Goal: Transaction & Acquisition: Purchase product/service

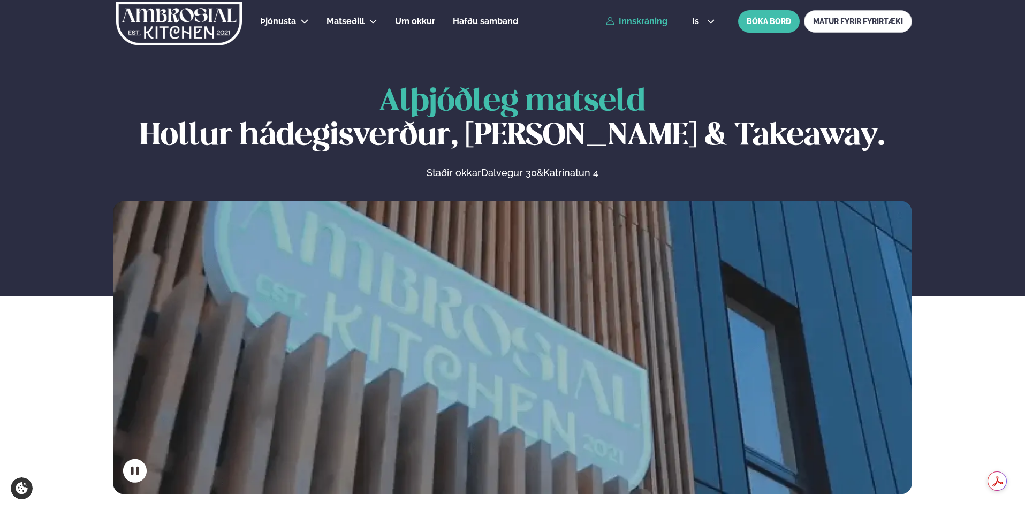
click at [636, 18] on link "Innskráning" at bounding box center [637, 22] width 62 height 10
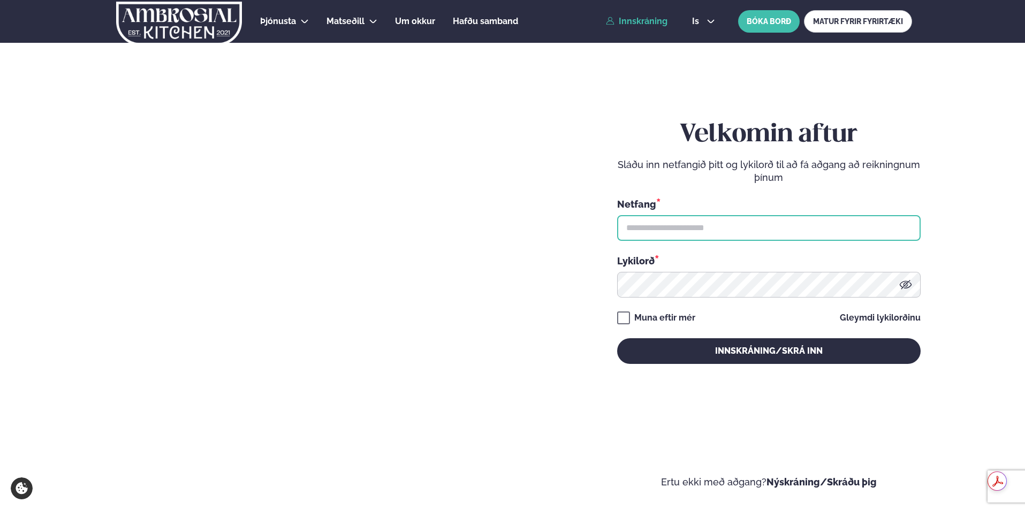
type input "**********"
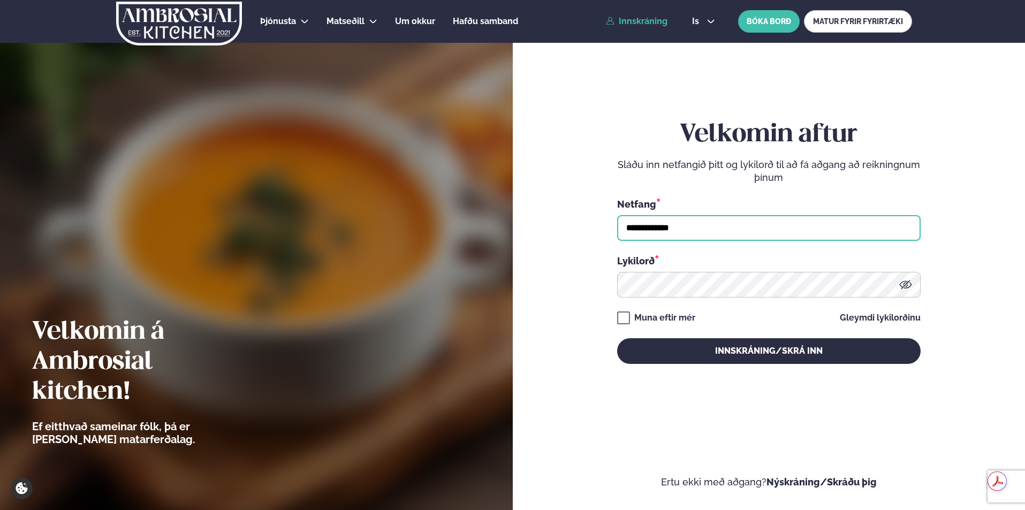
click at [748, 232] on input "**********" at bounding box center [768, 228] width 303 height 26
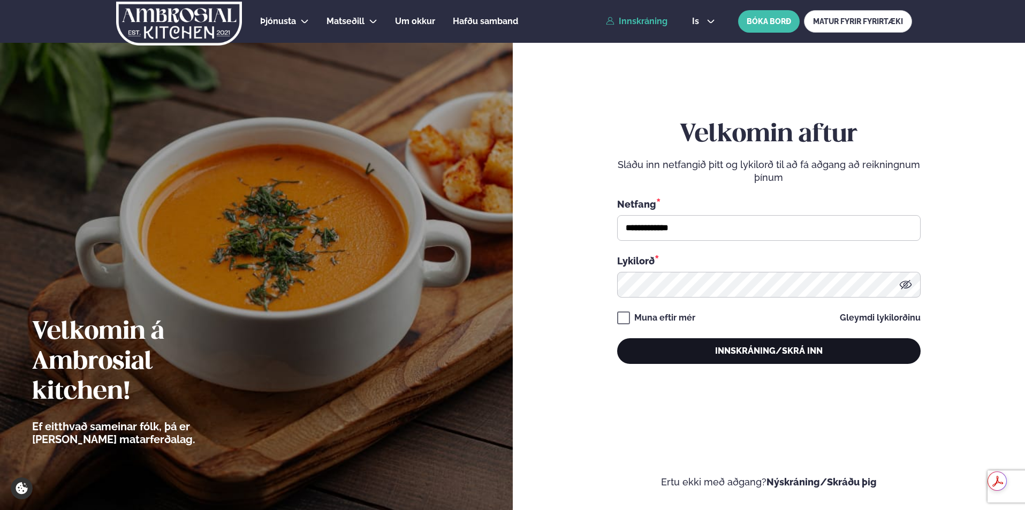
click at [775, 352] on button "Innskráning/Skrá inn" at bounding box center [768, 351] width 303 height 26
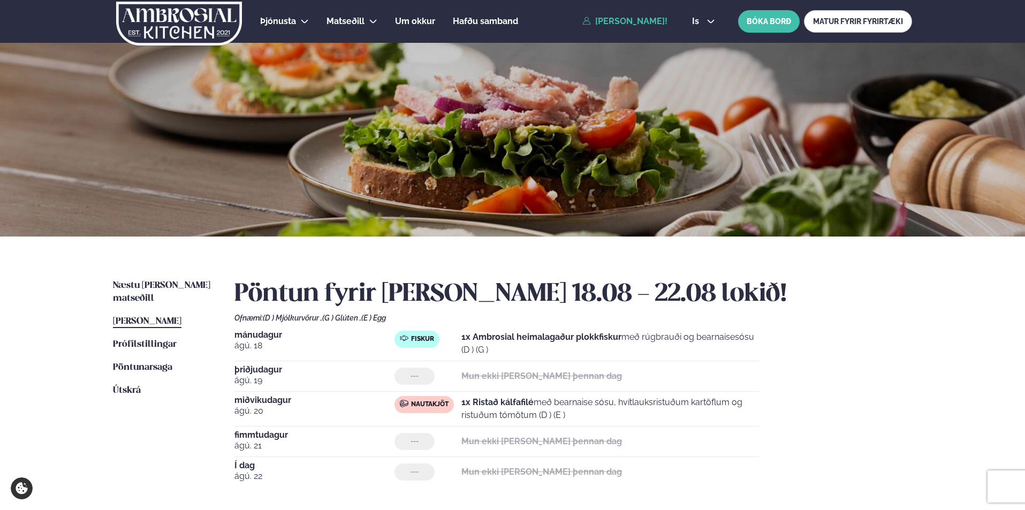
click at [153, 277] on div "Næstu [PERSON_NAME] matseðill Næsta vika [PERSON_NAME] matseðill [PERSON_NAME] …" at bounding box center [512, 395] width 863 height 317
click at [153, 283] on span "Næstu [PERSON_NAME] matseðill" at bounding box center [161, 292] width 97 height 22
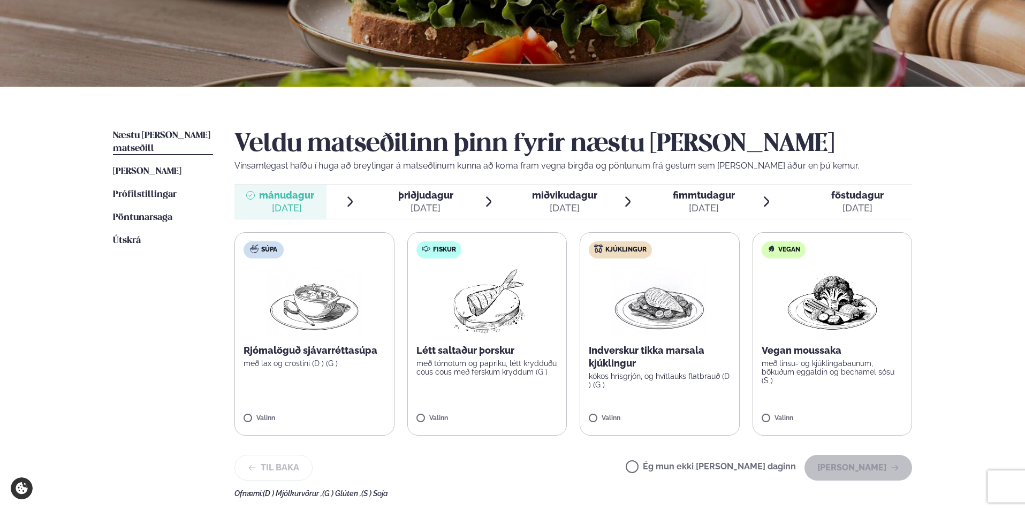
scroll to position [161, 0]
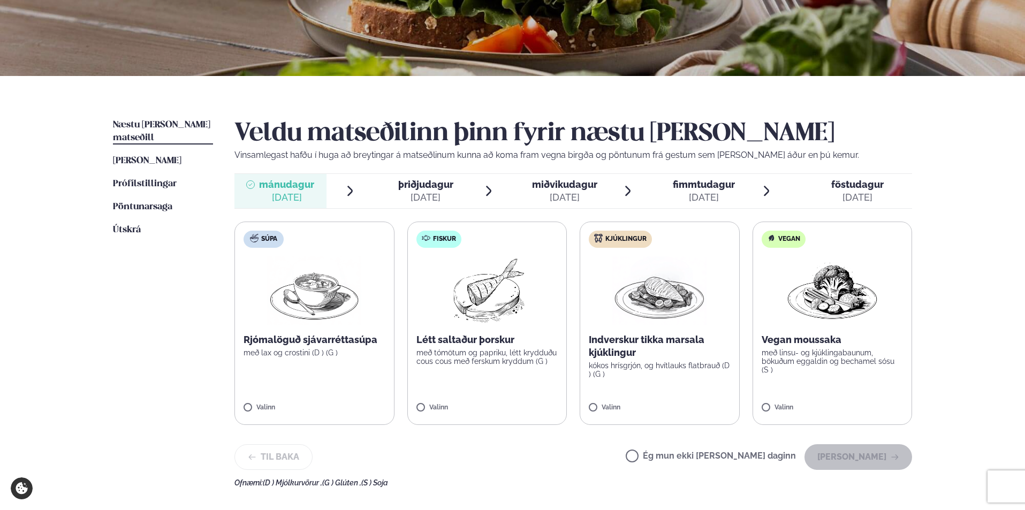
click at [637, 360] on div "Indverskur tikka marsala kjúklingur kókos hrísgrjón, og hvítlauks flatbrauð (D …" at bounding box center [660, 355] width 142 height 45
click at [881, 453] on button "[PERSON_NAME]" at bounding box center [858, 457] width 108 height 26
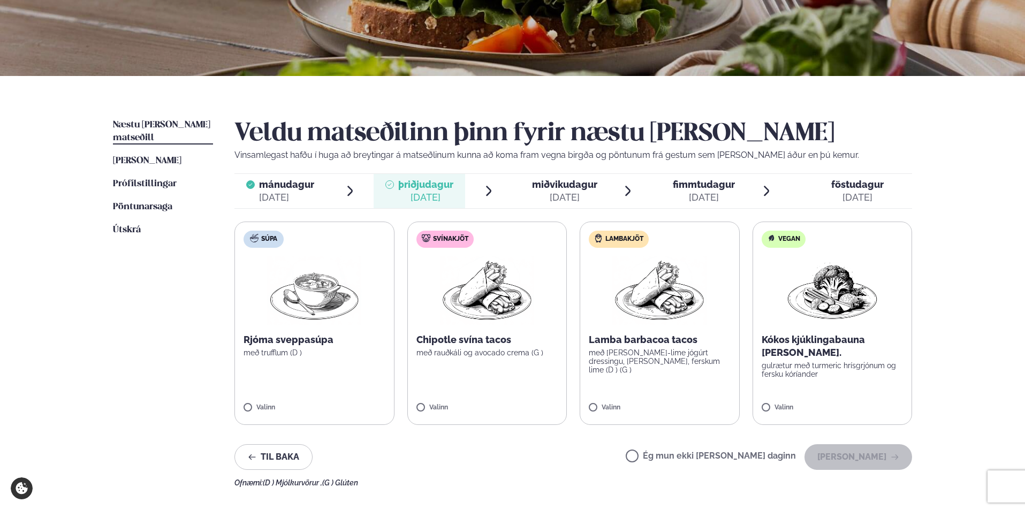
click at [742, 455] on label "Ég mun ekki [PERSON_NAME] daginn" at bounding box center [711, 457] width 170 height 11
click at [816, 463] on button "[PERSON_NAME]" at bounding box center [858, 457] width 108 height 26
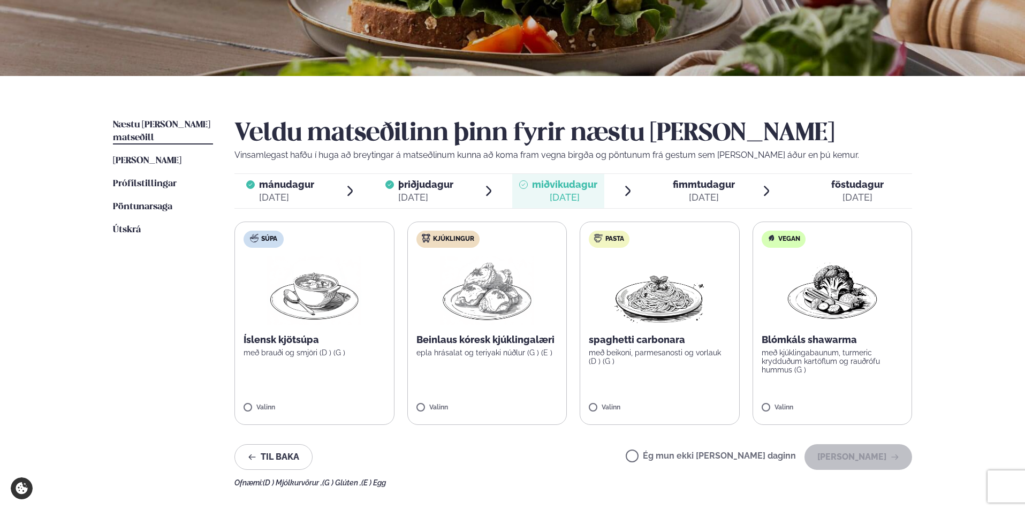
click at [268, 401] on label "Súpa Íslensk kjötsúpa með brauði og smjöri (D ) (G ) Valinn" at bounding box center [314, 323] width 160 height 203
click at [858, 447] on button "[PERSON_NAME]" at bounding box center [858, 457] width 108 height 26
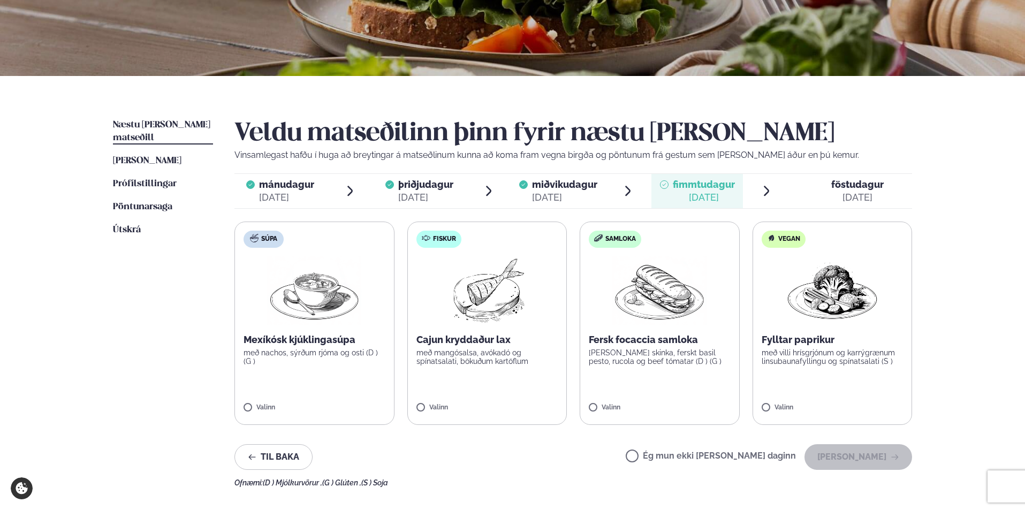
click at [792, 457] on label "Ég mun ekki [PERSON_NAME] daginn" at bounding box center [711, 457] width 170 height 11
click at [851, 459] on button "[PERSON_NAME]" at bounding box center [858, 457] width 108 height 26
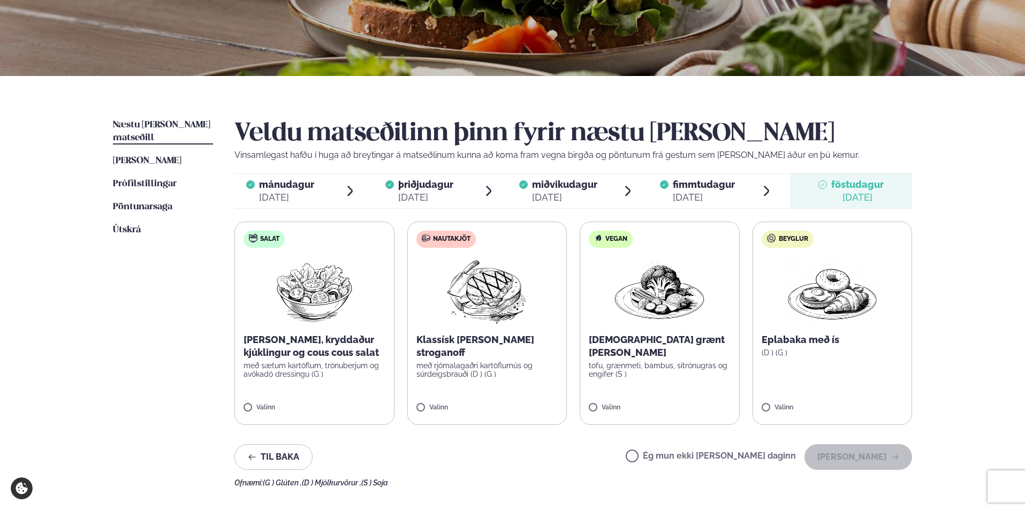
click at [796, 460] on label "Ég mun ekki [PERSON_NAME] daginn" at bounding box center [711, 457] width 170 height 11
click at [840, 452] on button "[PERSON_NAME]" at bounding box center [858, 457] width 108 height 26
